Goal: Book appointment/travel/reservation

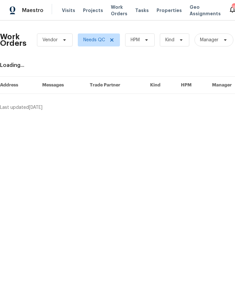
click at [67, 7] on span "Visits" at bounding box center [68, 10] width 13 height 6
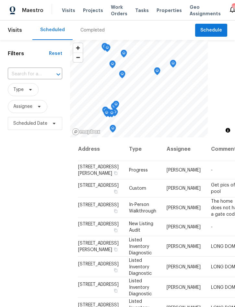
click at [30, 72] on input "text" at bounding box center [26, 74] width 36 height 10
type input "136 kings"
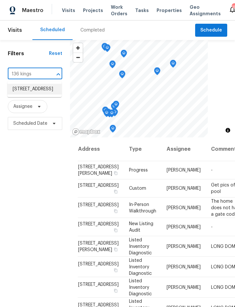
click at [25, 92] on li "[STREET_ADDRESS]" at bounding box center [34, 89] width 54 height 11
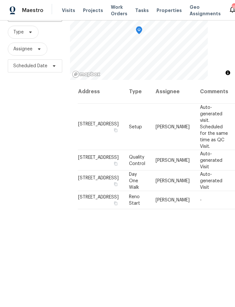
scroll to position [62, 0]
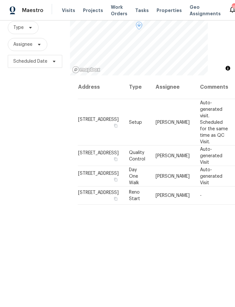
click at [0, 0] on icon at bounding box center [0, 0] width 0 height 0
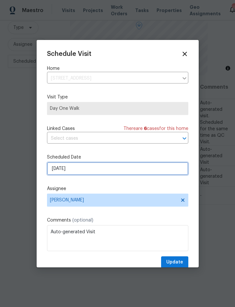
click at [81, 168] on input "[DATE]" at bounding box center [118, 168] width 142 height 13
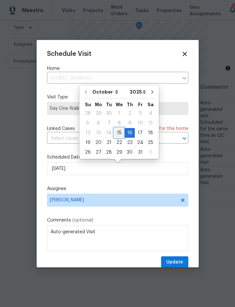
click at [119, 134] on div "15" at bounding box center [119, 132] width 10 height 9
type input "[DATE]"
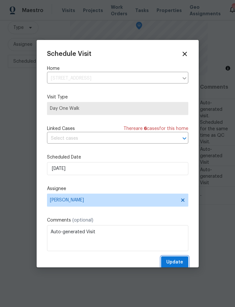
click at [178, 258] on button "Update" at bounding box center [174, 262] width 27 height 12
